Goal: Entertainment & Leisure: Consume media (video, audio)

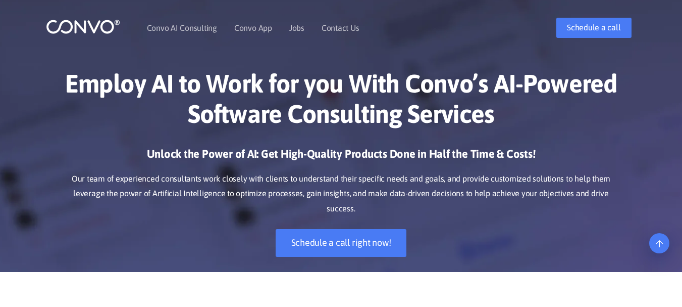
scroll to position [253, 0]
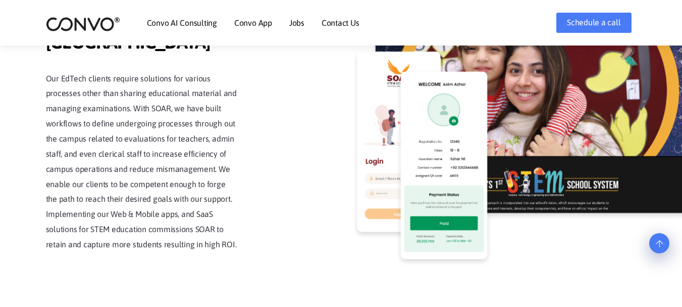
scroll to position [2327, 0]
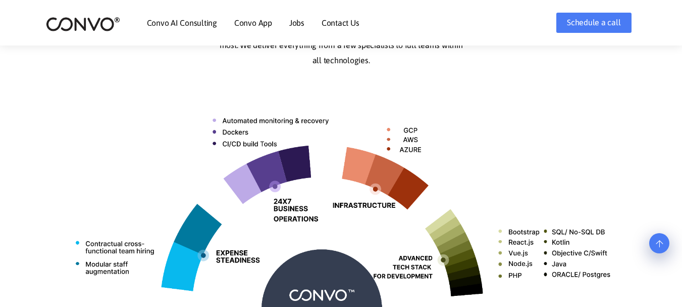
scroll to position [404, 0]
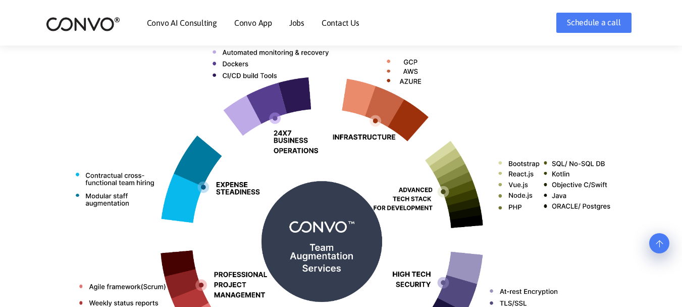
click at [339, 29] on li "Contact Us" at bounding box center [341, 22] width 38 height 43
click at [339, 23] on link "Contact Us" at bounding box center [341, 23] width 38 height 8
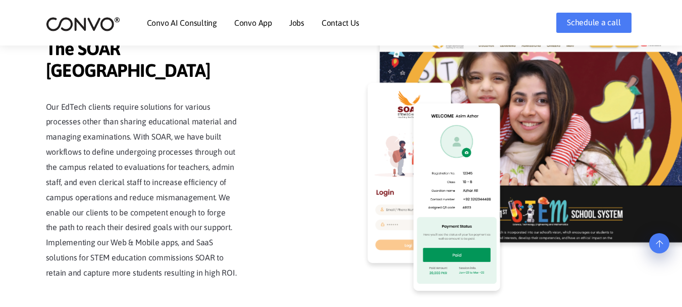
scroll to position [2327, 0]
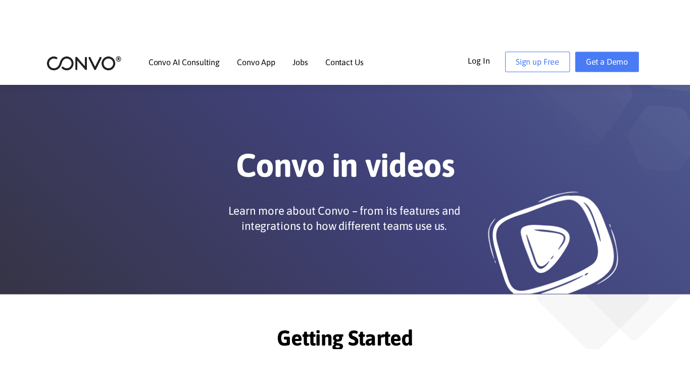
scroll to position [253, 0]
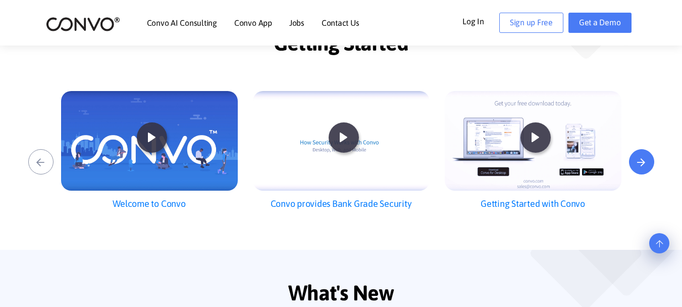
click at [646, 159] on button "›" at bounding box center [641, 161] width 25 height 25
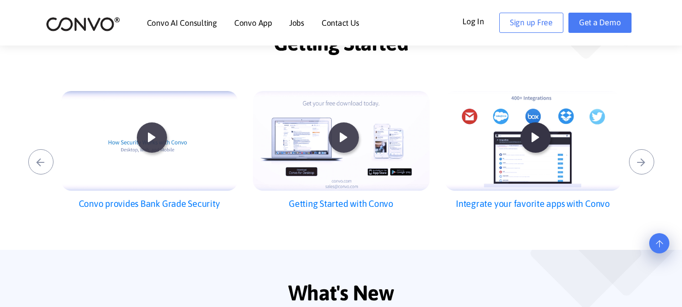
click at [531, 143] on icon at bounding box center [535, 137] width 27 height 27
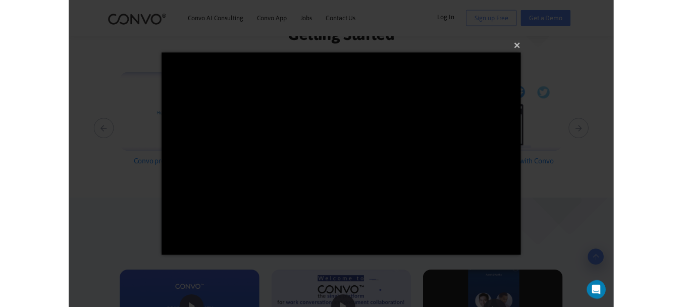
scroll to position [0, 0]
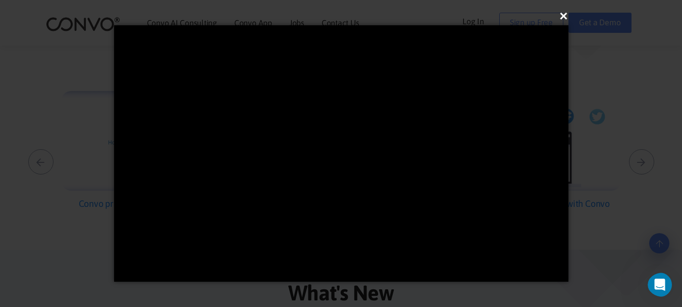
click at [561, 18] on button "×" at bounding box center [344, 16] width 455 height 22
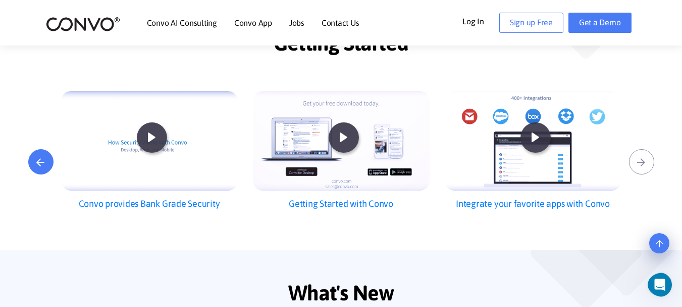
click at [40, 168] on button "‹" at bounding box center [40, 161] width 25 height 25
